Goal: Go to known website: Access a specific website the user already knows

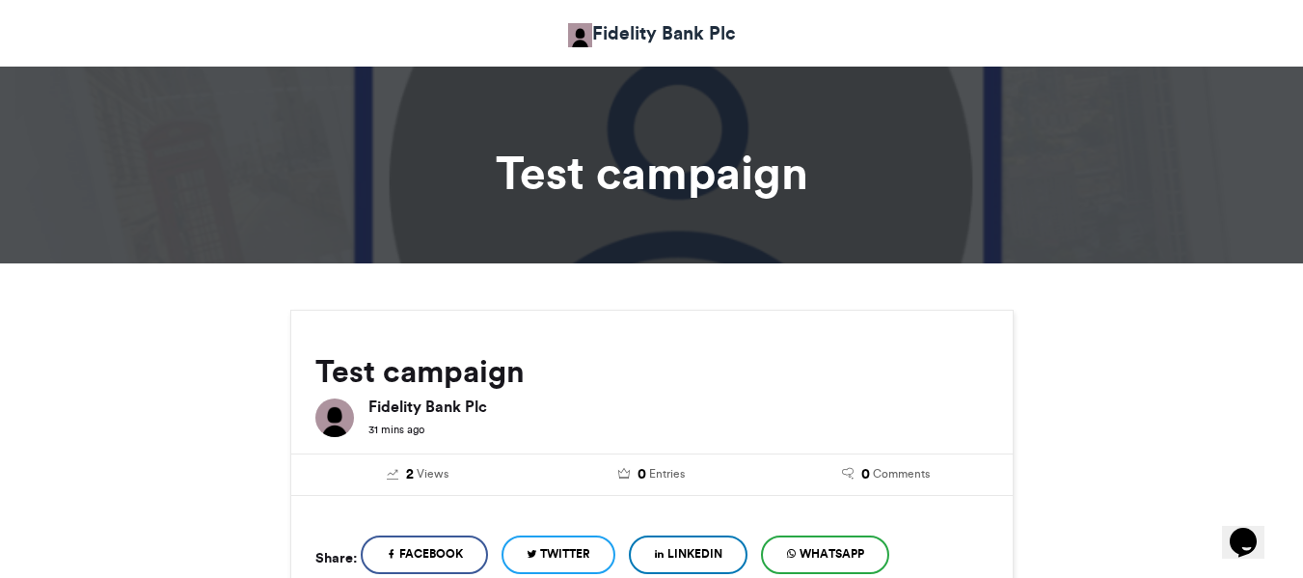
click at [632, 36] on link "Fidelity Bank Plc" at bounding box center [652, 33] width 168 height 28
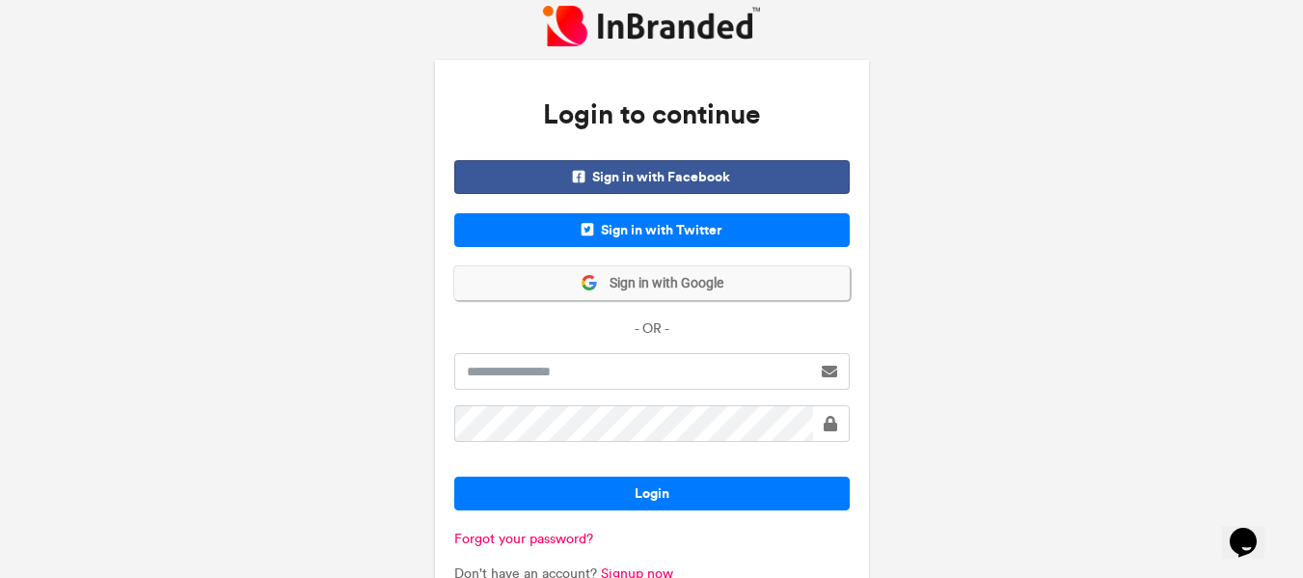
click at [643, 286] on span "Sign in with Google" at bounding box center [660, 283] width 125 height 19
